Goal: Task Accomplishment & Management: Manage account settings

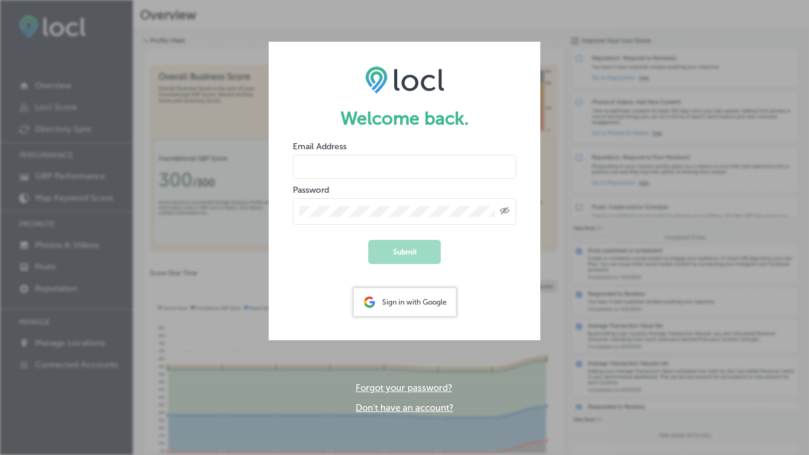
type input "[EMAIL_ADDRESS][DOMAIN_NAME]"
click at [476, 220] on div "Created with Sketch." at bounding box center [404, 211] width 223 height 27
click at [435, 202] on div "Created with Sketch." at bounding box center [404, 211] width 223 height 27
click at [486, 368] on div "Welcome back. Email Address Password Created with Sketch. Submit Sign in with G…" at bounding box center [405, 227] width 272 height 371
click at [346, 13] on div "Welcome back. Email Address Password Created with Sketch. Submit Sign in with G…" at bounding box center [404, 227] width 809 height 455
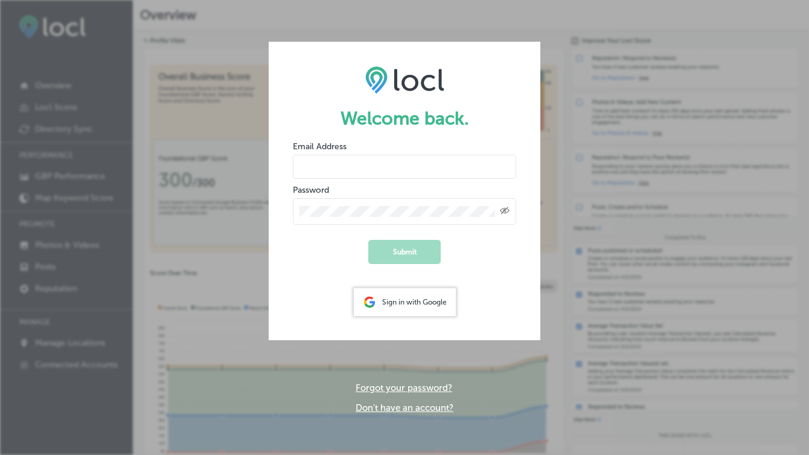
type input "[EMAIL_ADDRESS][DOMAIN_NAME]"
click at [342, 219] on div "Created with Sketch." at bounding box center [404, 211] width 223 height 27
click at [454, 273] on form "Welcome back. Email Address [EMAIL_ADDRESS][DOMAIN_NAME] Password Created with …" at bounding box center [405, 191] width 272 height 298
